Goal: Transaction & Acquisition: Purchase product/service

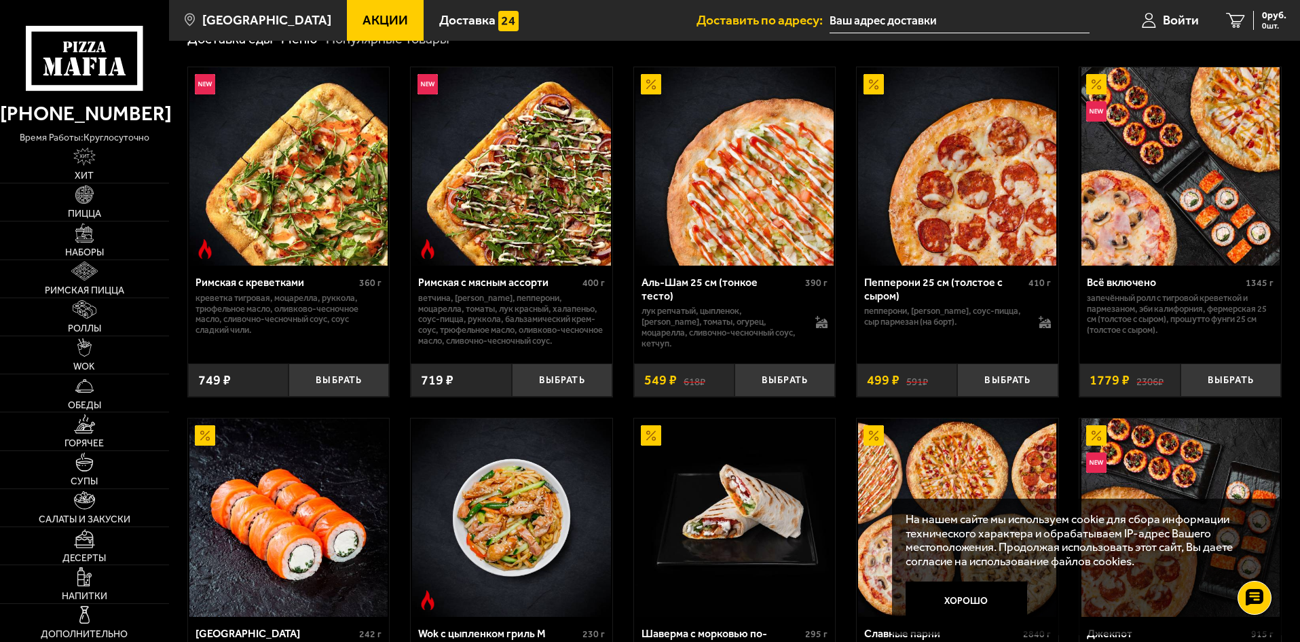
scroll to position [407, 0]
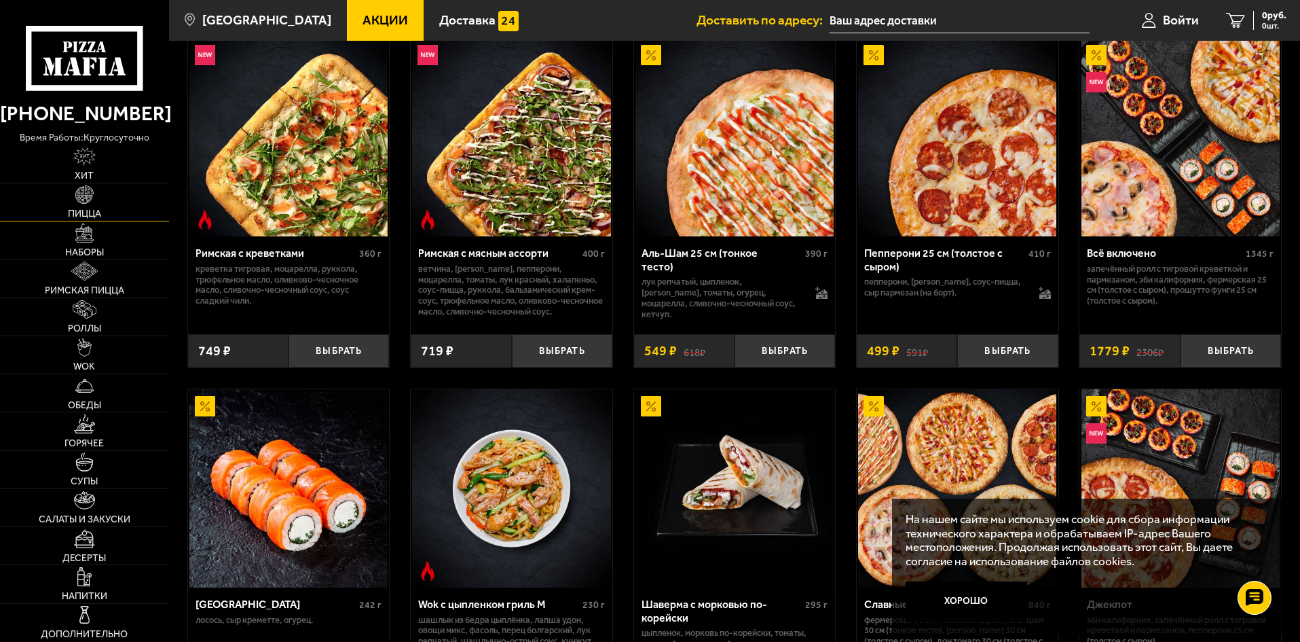
click at [103, 203] on link "Пицца" at bounding box center [84, 201] width 169 height 37
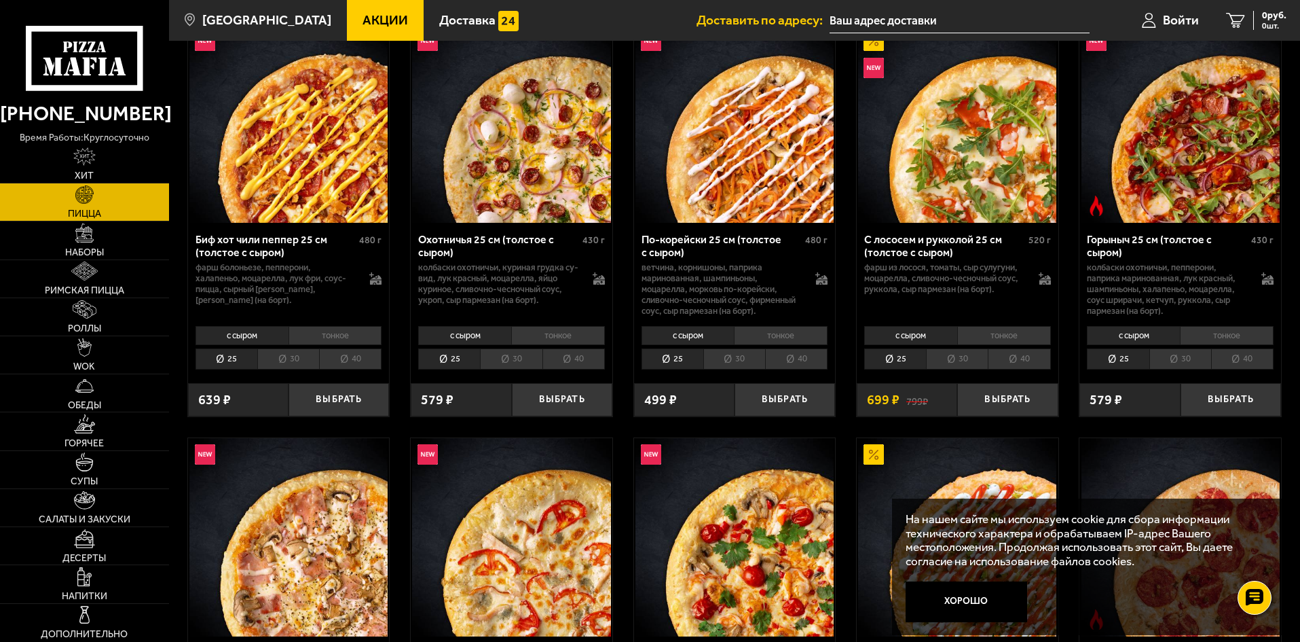
scroll to position [136, 0]
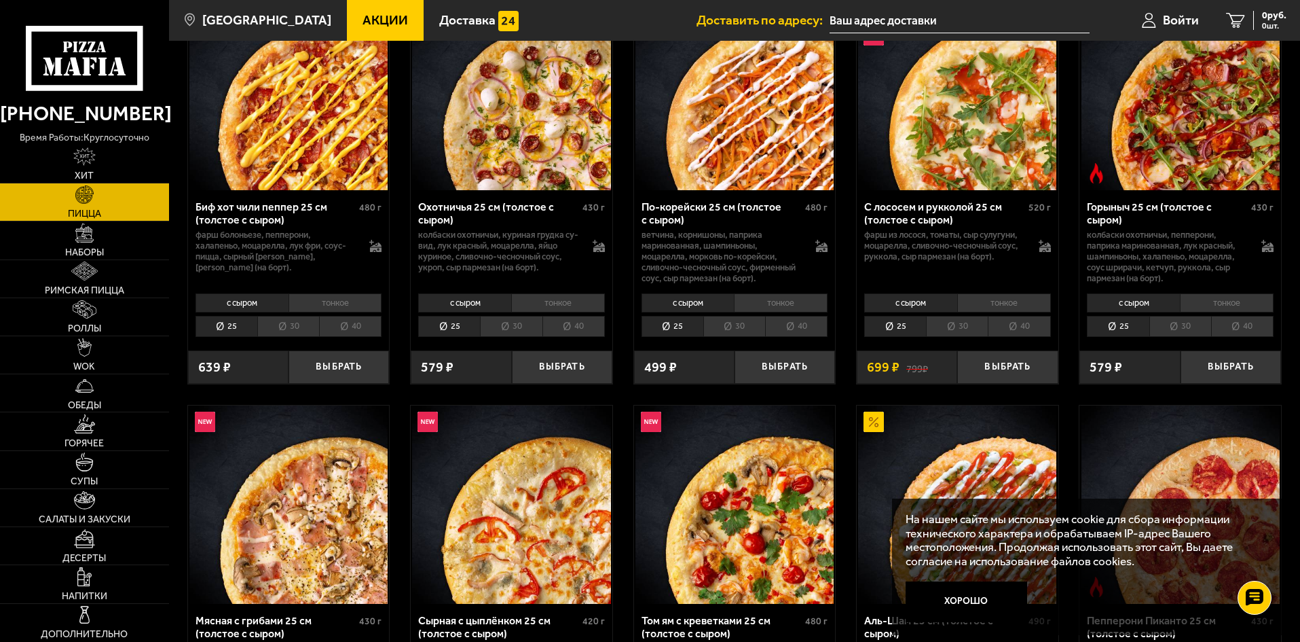
click at [1236, 302] on li "тонкое" at bounding box center [1227, 302] width 94 height 19
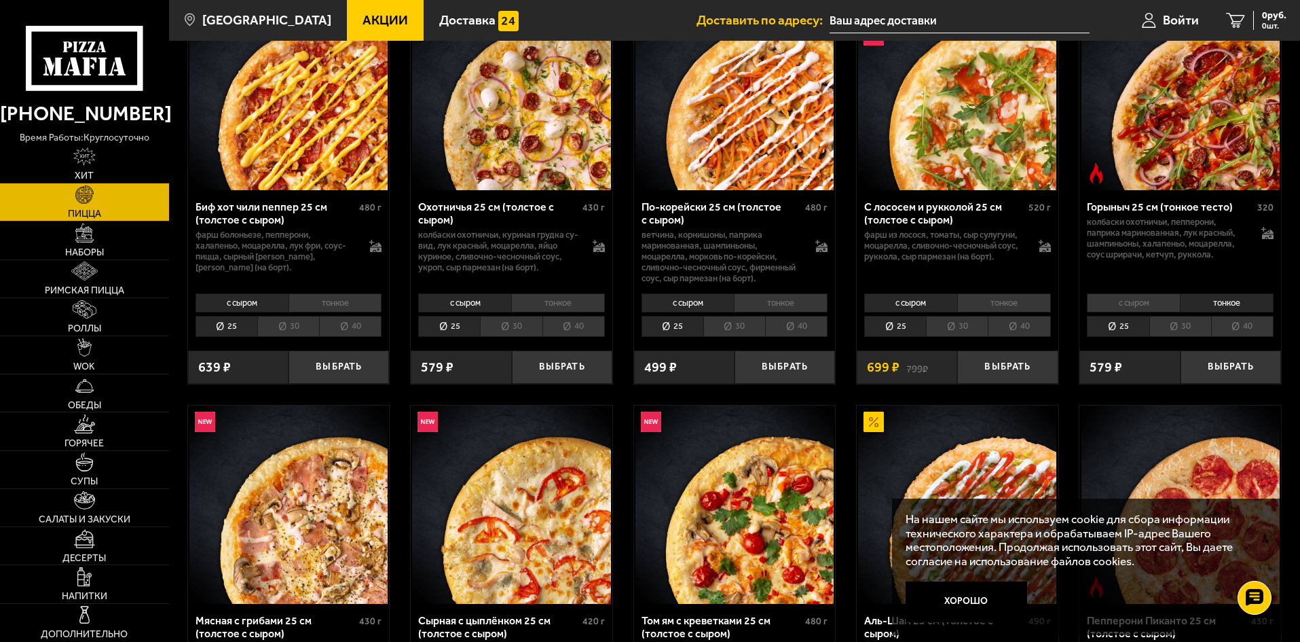
click at [1116, 306] on li "с сыром" at bounding box center [1133, 302] width 93 height 19
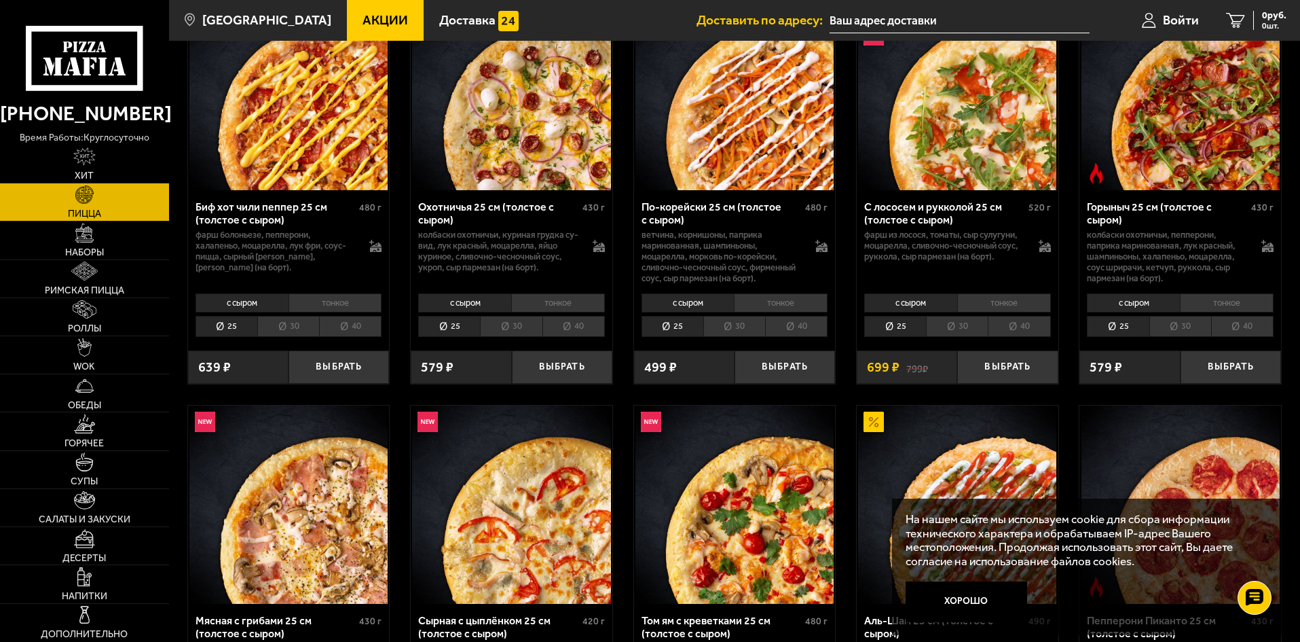
click at [1226, 304] on li "тонкое" at bounding box center [1227, 302] width 94 height 19
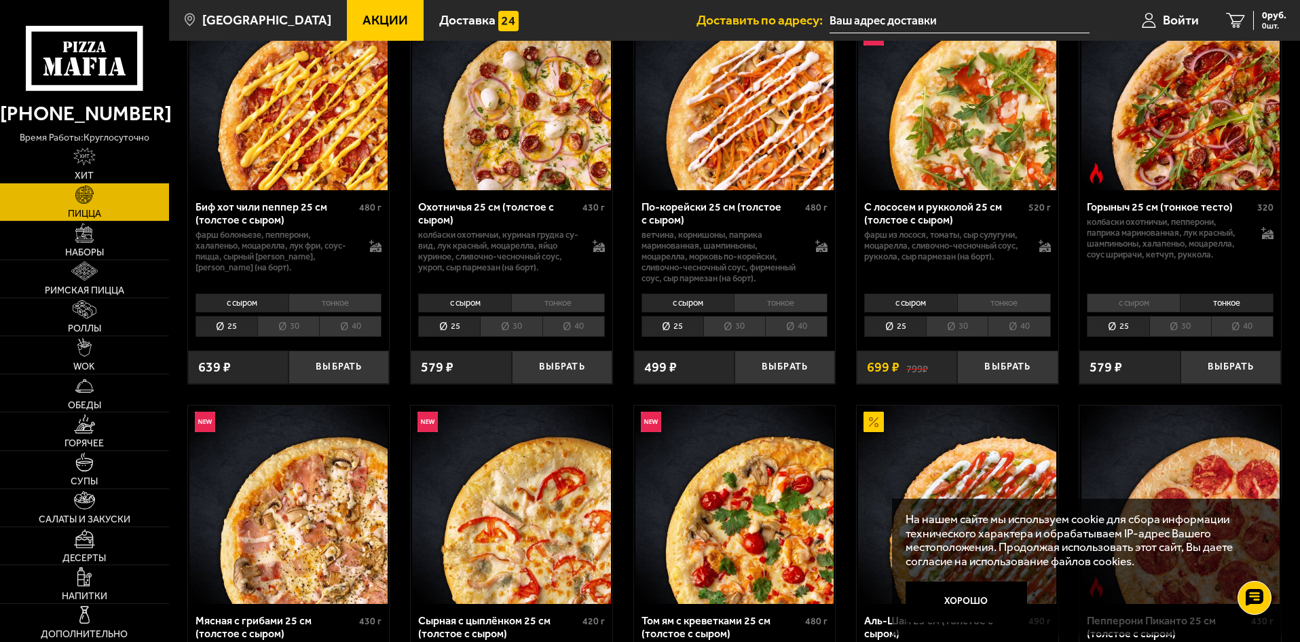
click at [1134, 306] on li "с сыром" at bounding box center [1133, 302] width 93 height 19
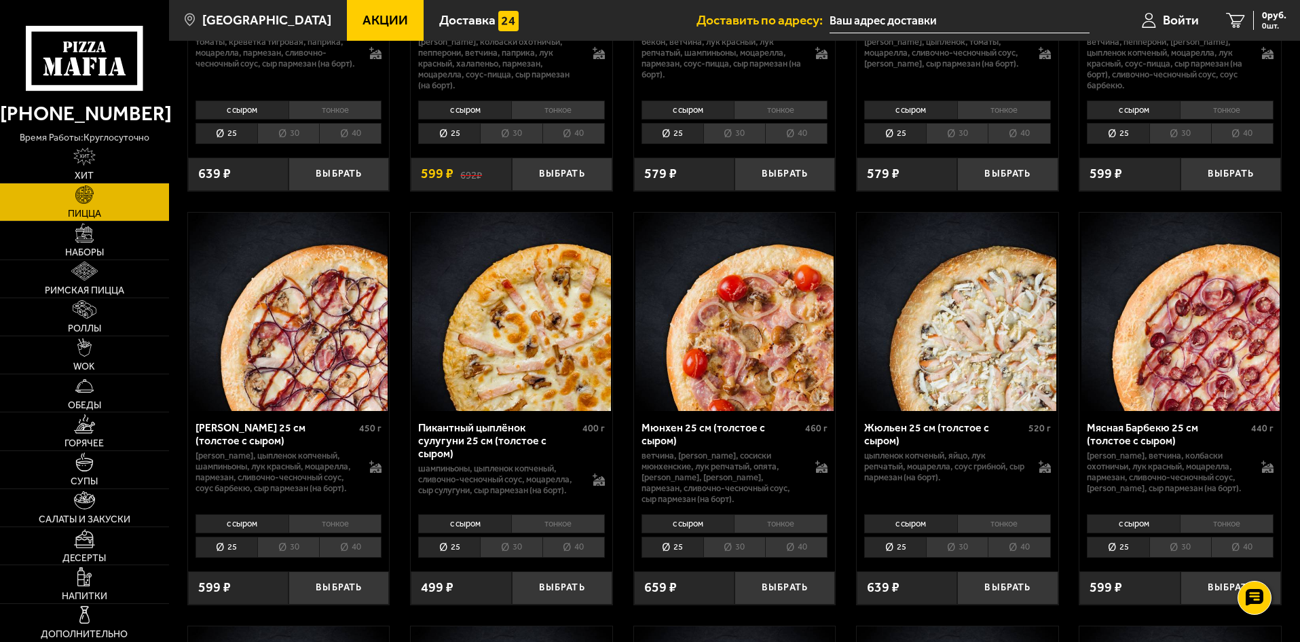
scroll to position [1956, 0]
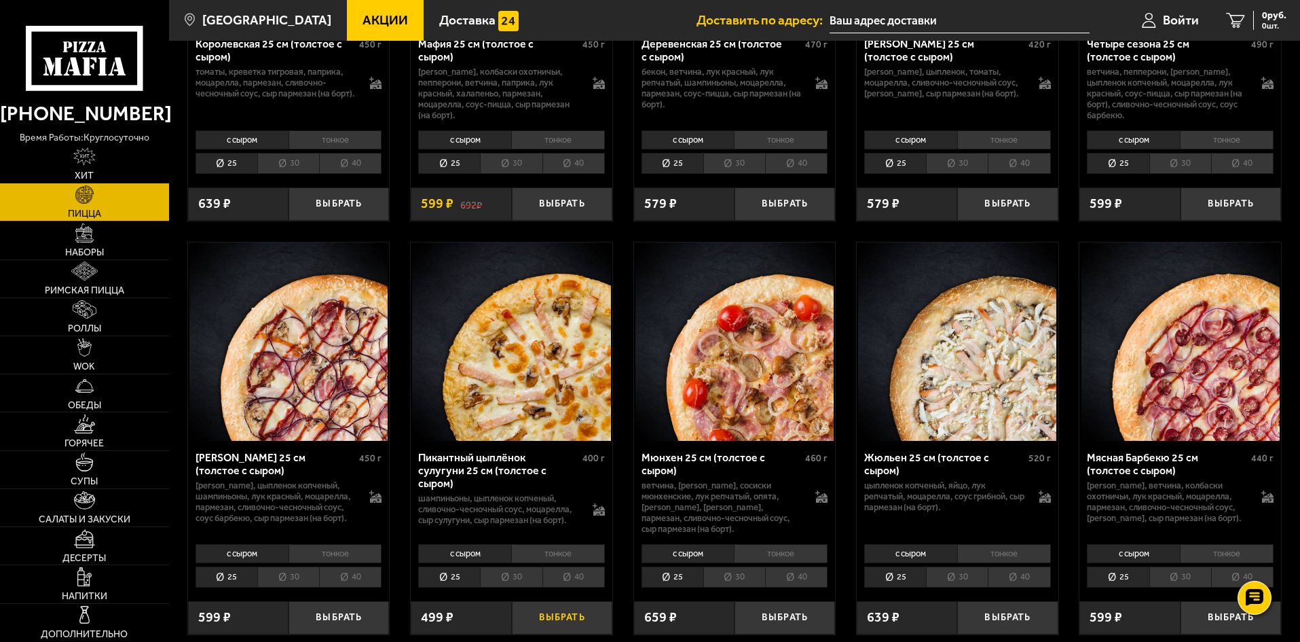
click at [564, 625] on button "Выбрать" at bounding box center [562, 617] width 101 height 33
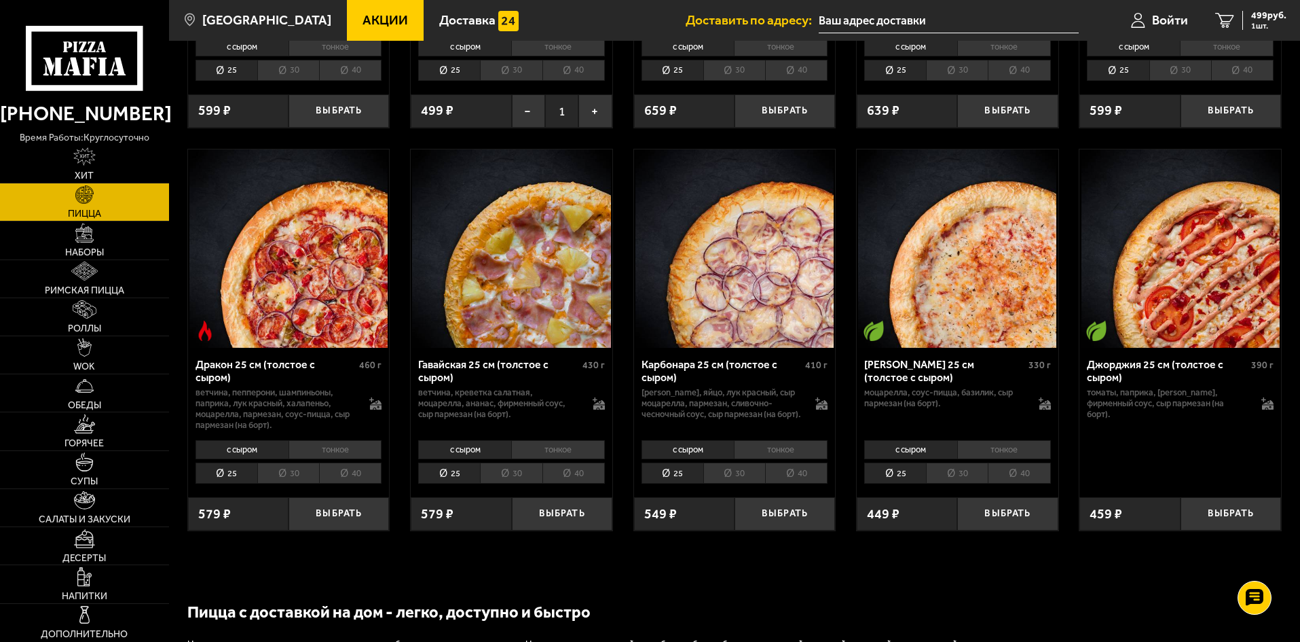
scroll to position [2499, 0]
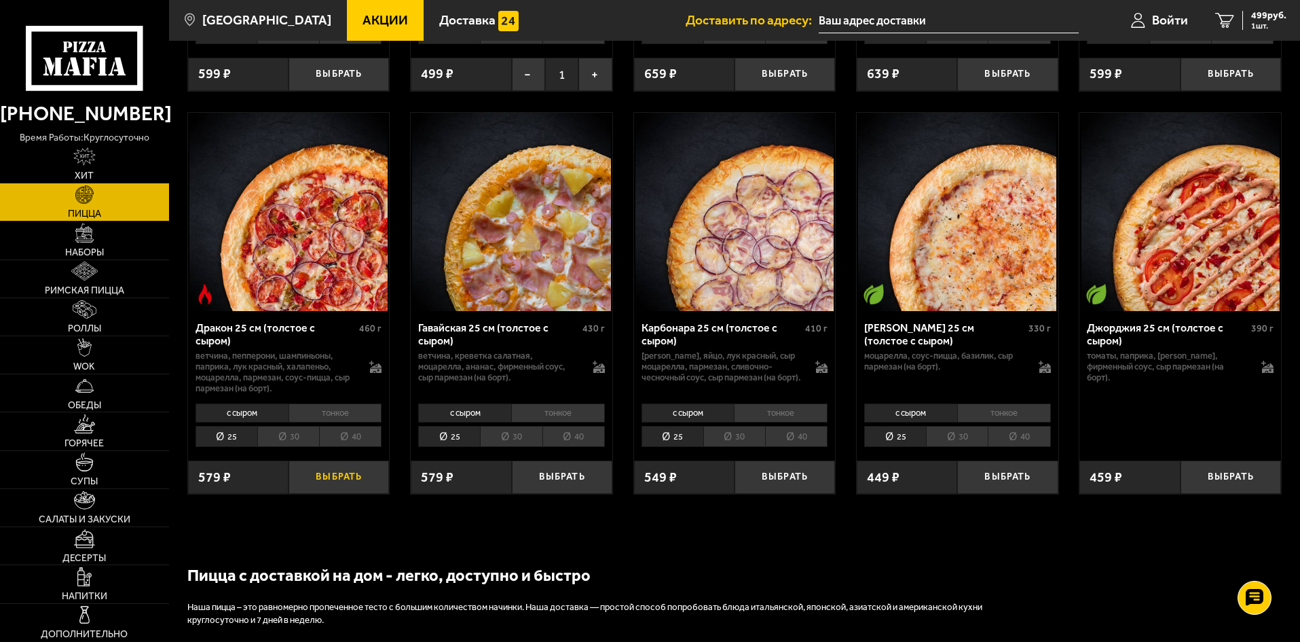
click at [340, 484] on button "Выбрать" at bounding box center [339, 476] width 101 height 33
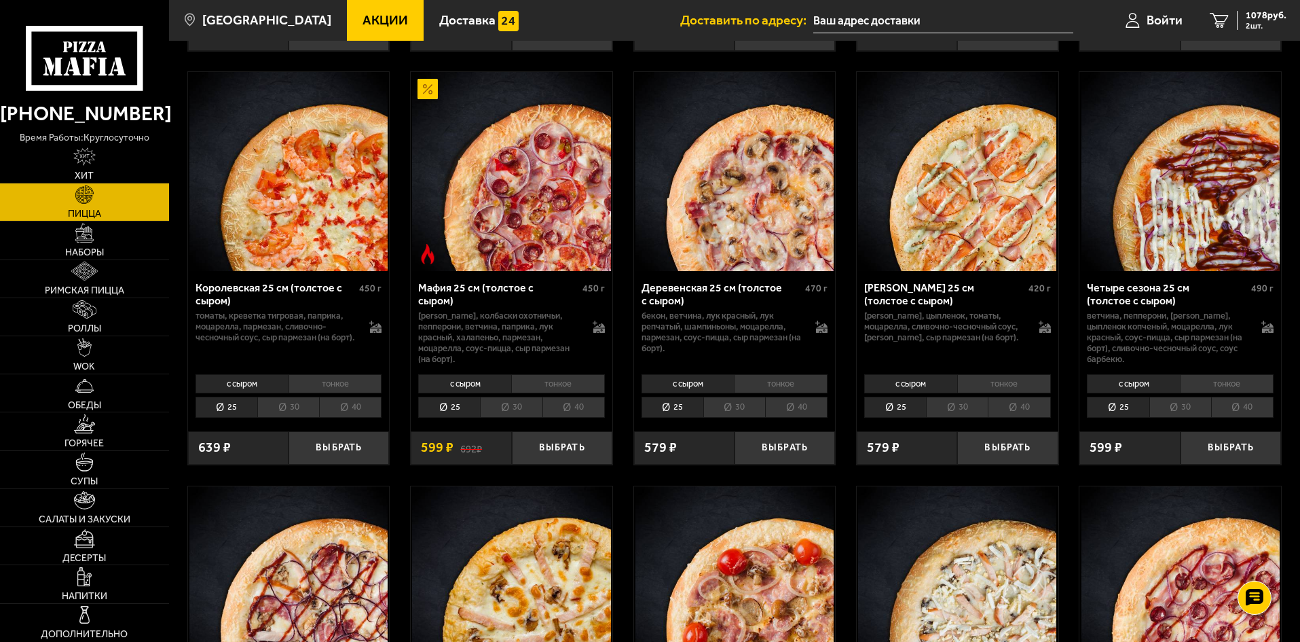
scroll to position [1684, 0]
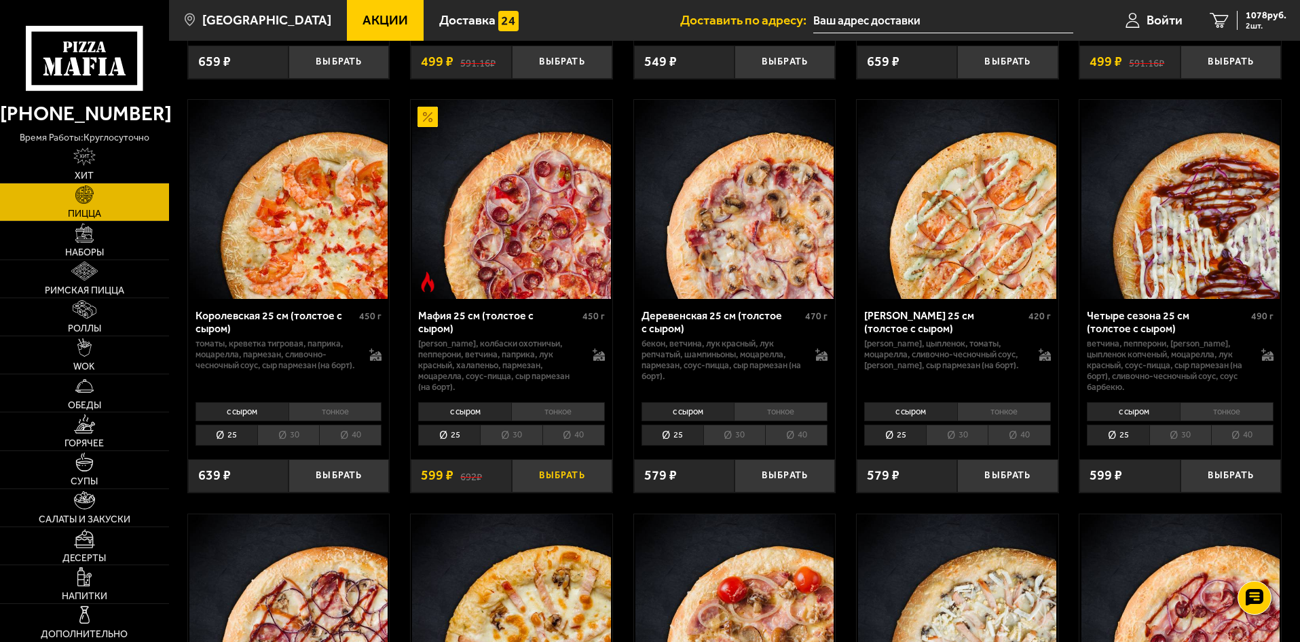
click at [587, 483] on button "Выбрать" at bounding box center [562, 475] width 101 height 33
click at [771, 487] on button "Выбрать" at bounding box center [785, 475] width 101 height 33
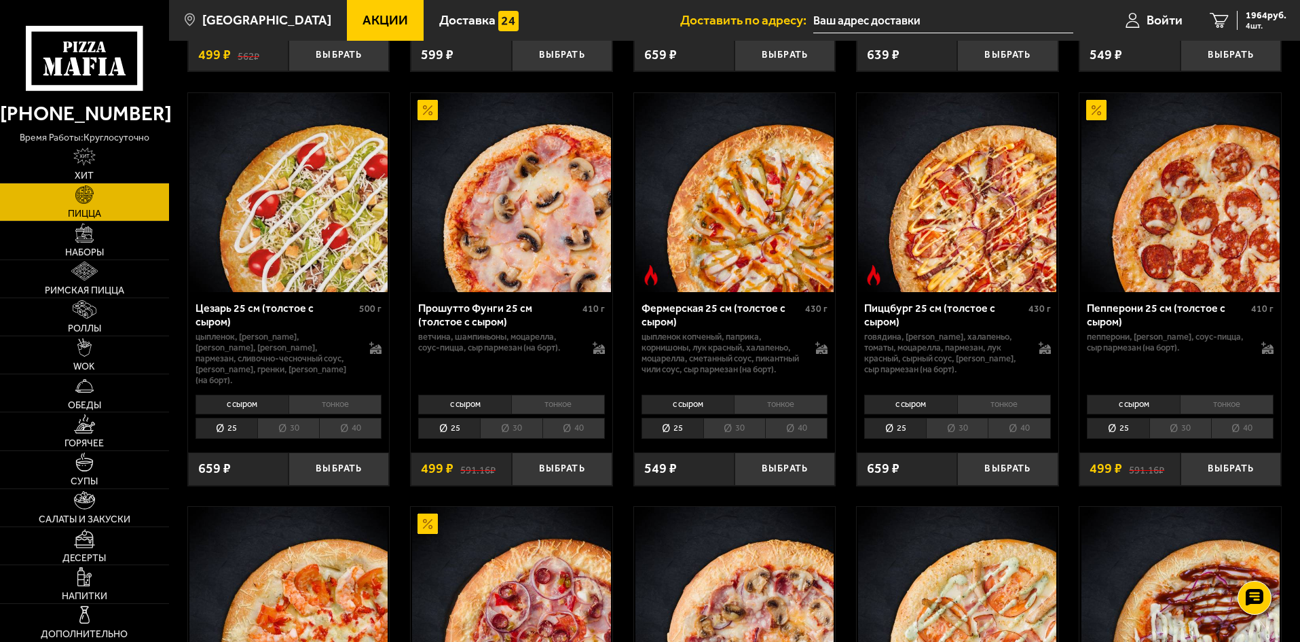
scroll to position [1277, 0]
click at [810, 470] on button "Выбрать" at bounding box center [785, 469] width 101 height 33
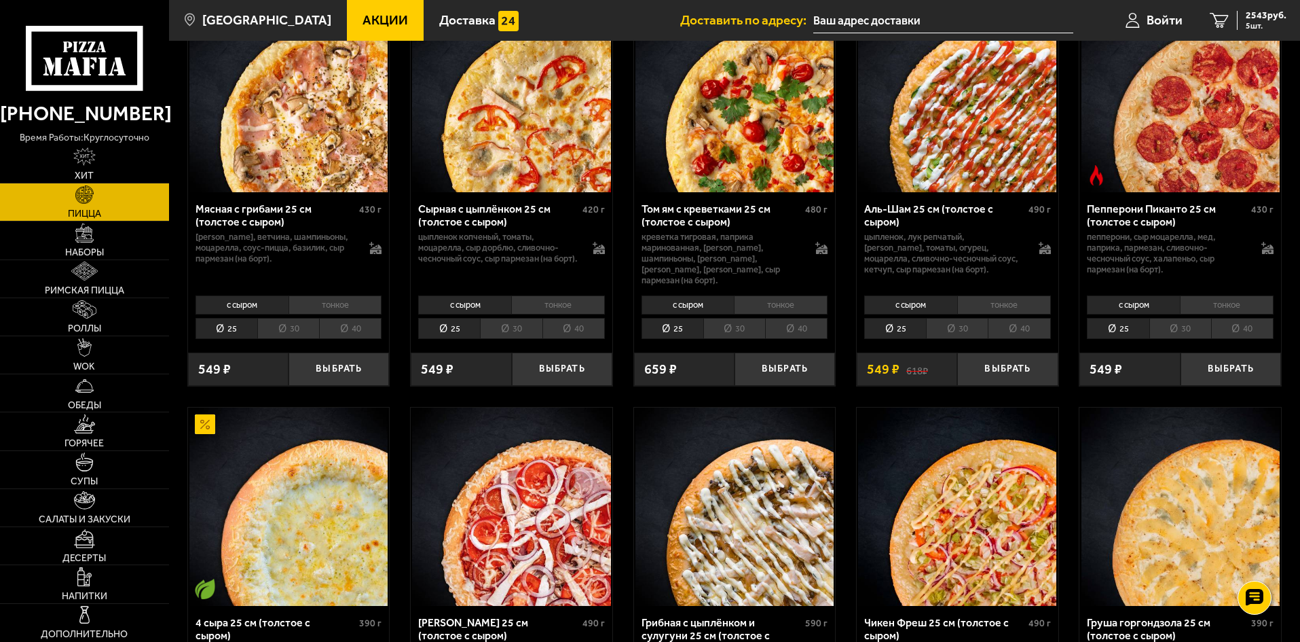
scroll to position [530, 0]
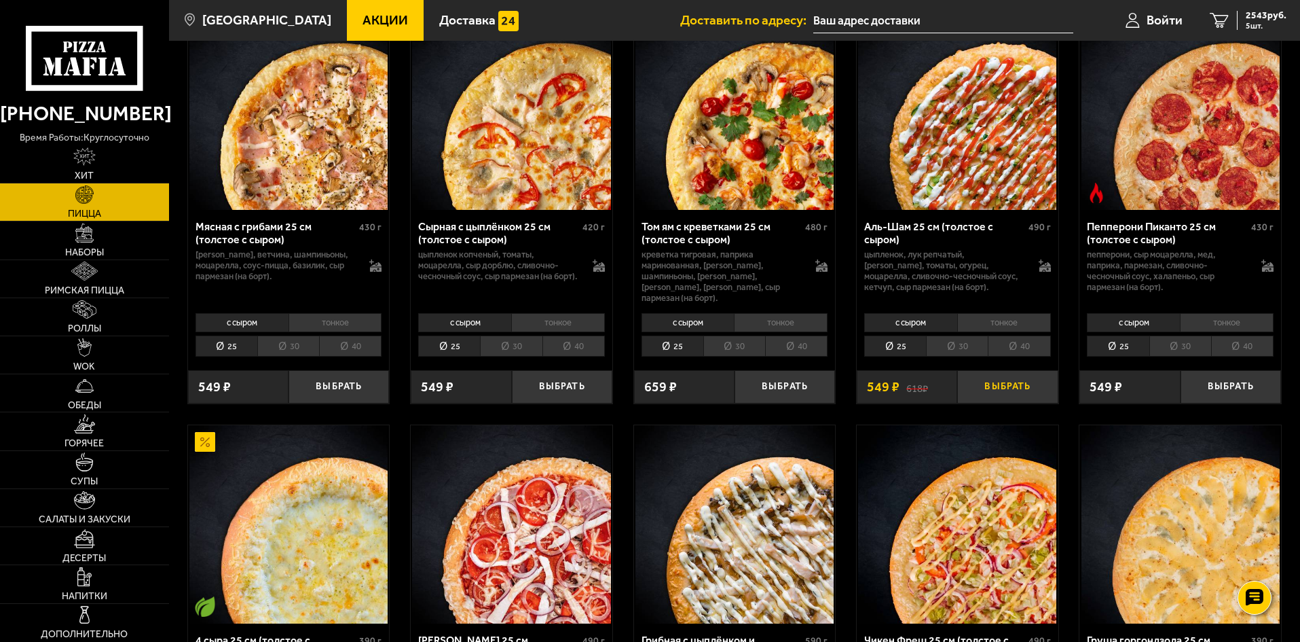
click at [1032, 375] on button "Выбрать" at bounding box center [1008, 386] width 101 height 33
click at [1264, 18] on span "2730 руб." at bounding box center [1266, 16] width 41 height 10
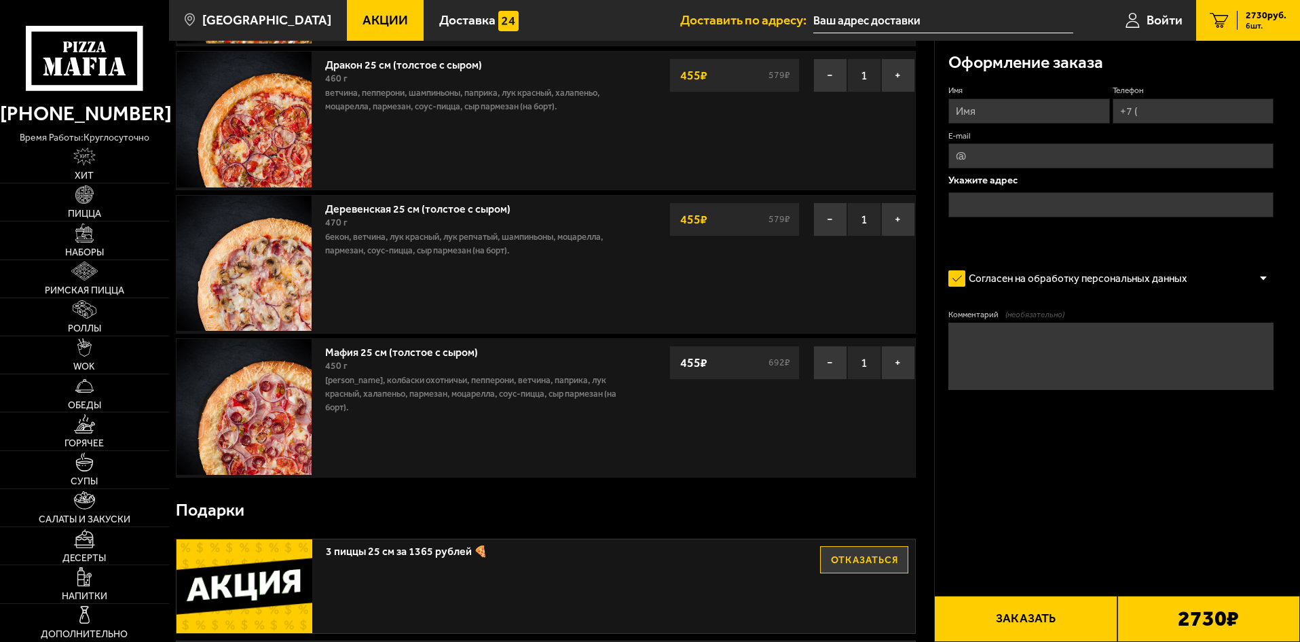
scroll to position [475, 0]
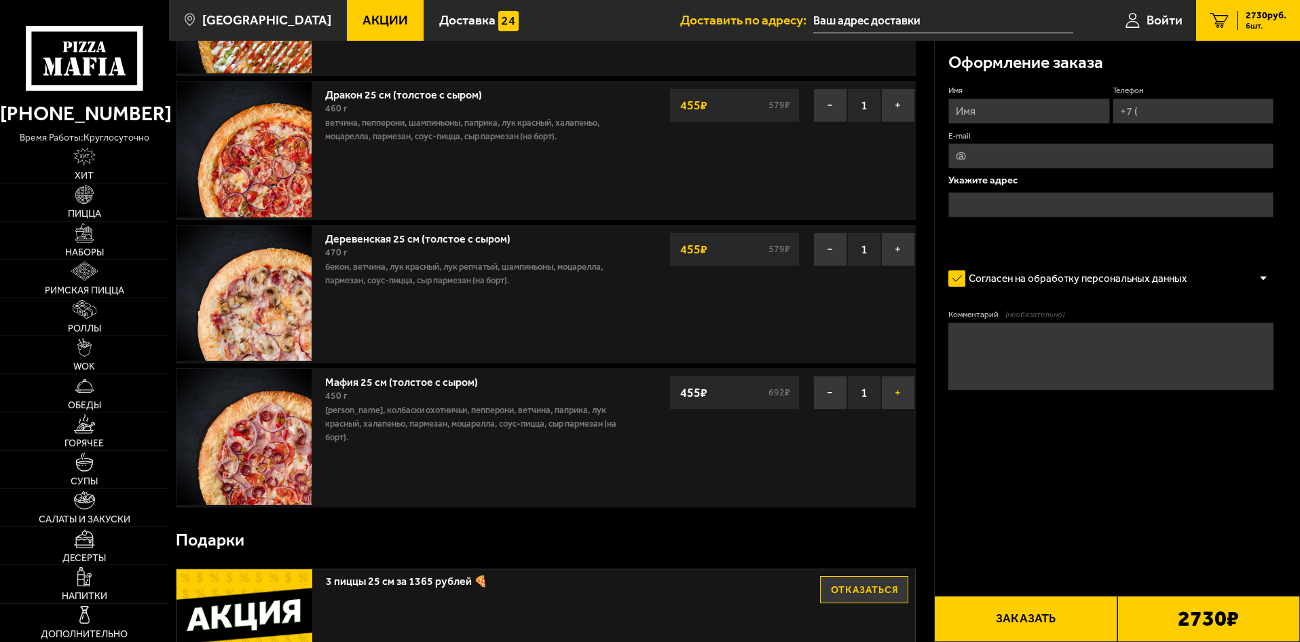
click at [903, 395] on button "+" at bounding box center [898, 393] width 34 height 34
click at [833, 395] on button "−" at bounding box center [831, 393] width 34 height 34
click at [897, 390] on button "+" at bounding box center [898, 393] width 34 height 34
click at [825, 397] on button "−" at bounding box center [831, 393] width 34 height 34
click at [893, 399] on button "+" at bounding box center [898, 393] width 34 height 34
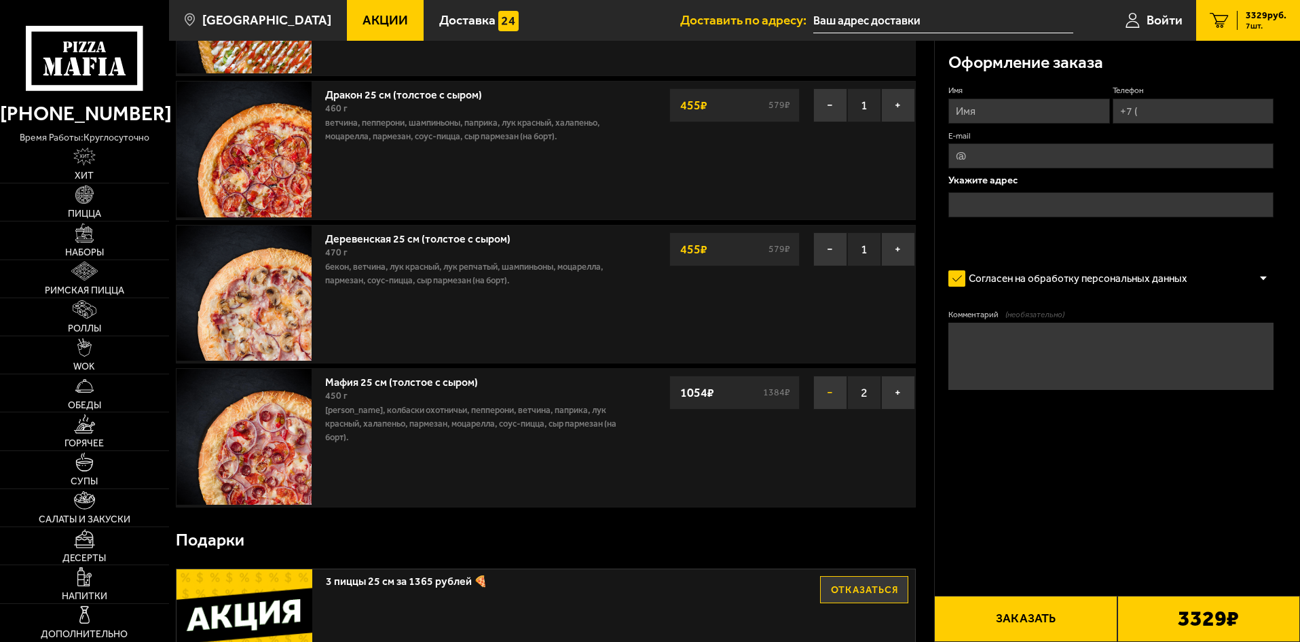
click at [833, 393] on button "−" at bounding box center [831, 393] width 34 height 34
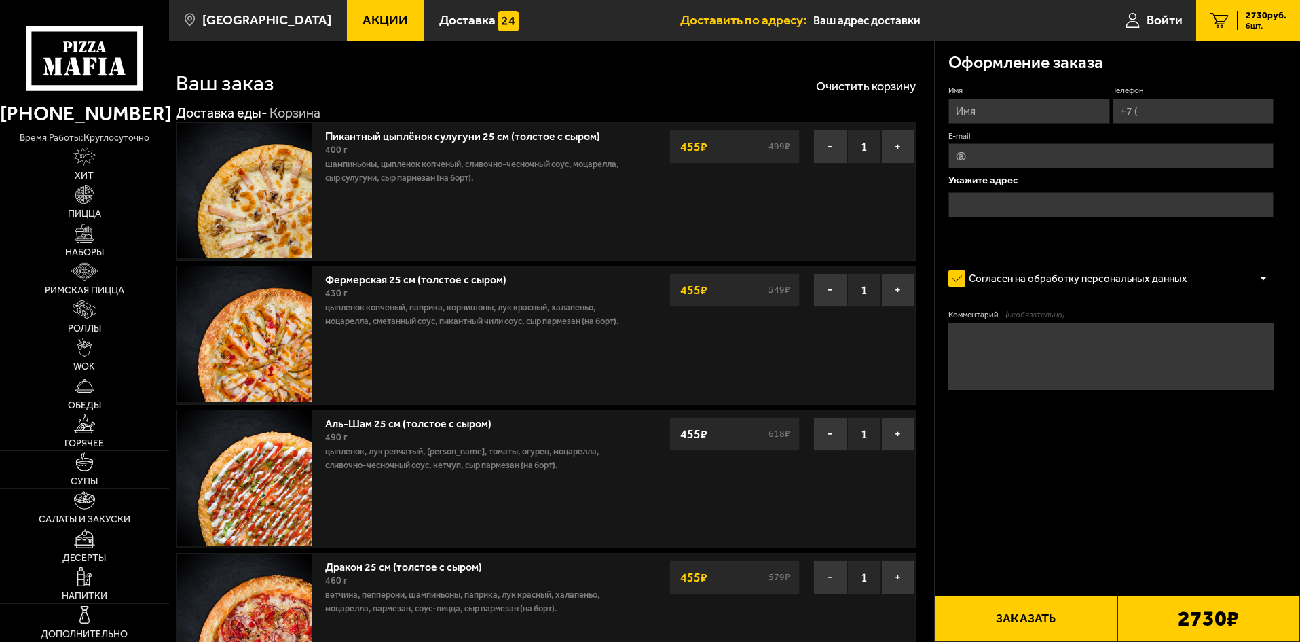
scroll to position [0, 0]
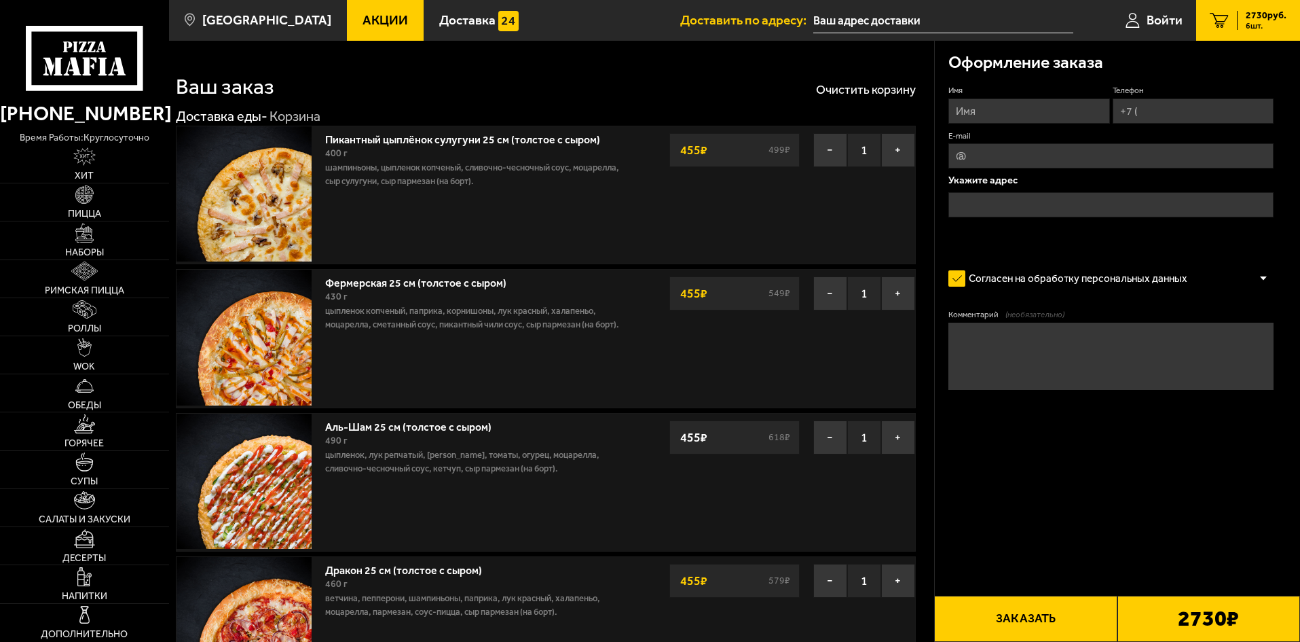
click at [953, 280] on label "Согласен на обработку персональных данных" at bounding box center [1075, 278] width 253 height 27
click at [0, 0] on input "Согласен на обработку персональных данных" at bounding box center [0, 0] width 0 height 0
